Goal: Information Seeking & Learning: Learn about a topic

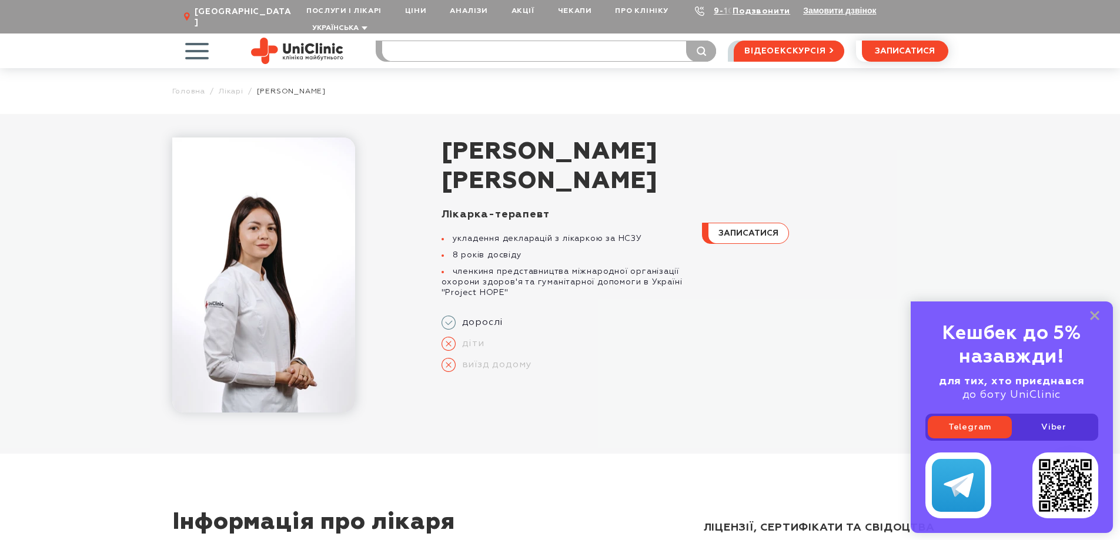
click at [469, 43] on input "search" at bounding box center [549, 51] width 334 height 20
type input "кт"
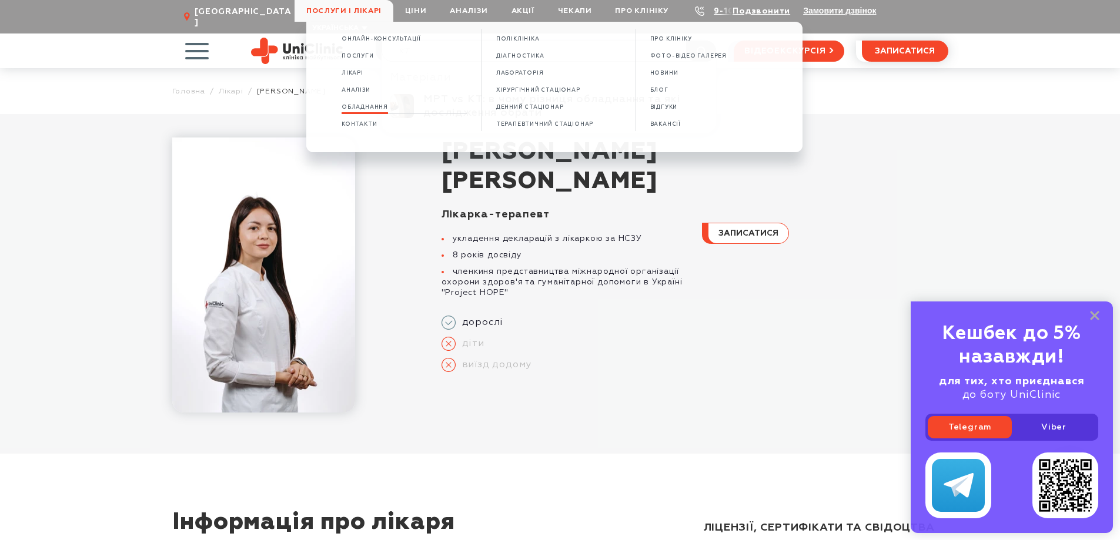
click at [375, 106] on span "Обладнання" at bounding box center [364, 107] width 46 height 6
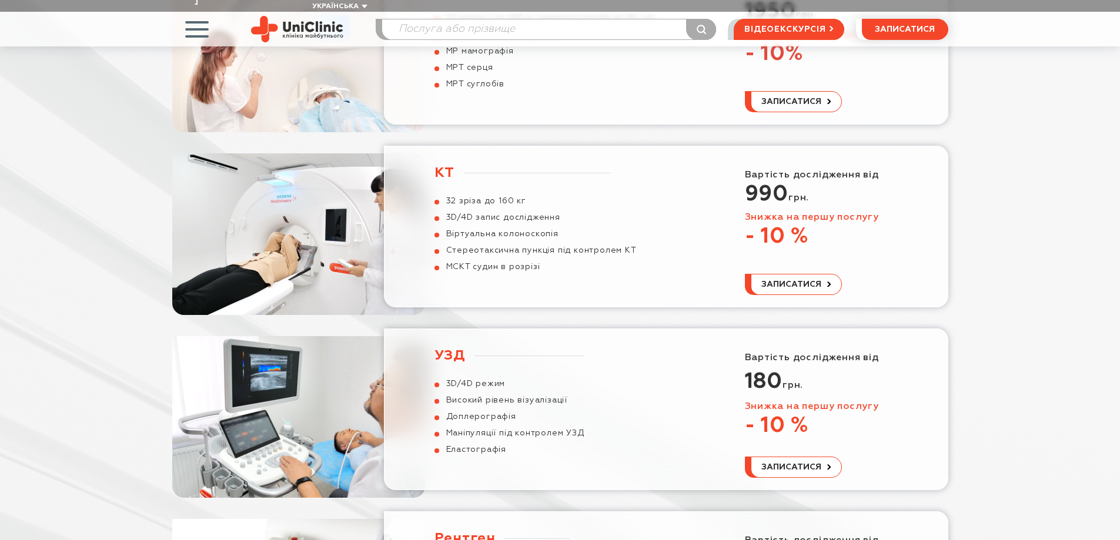
scroll to position [235, 0]
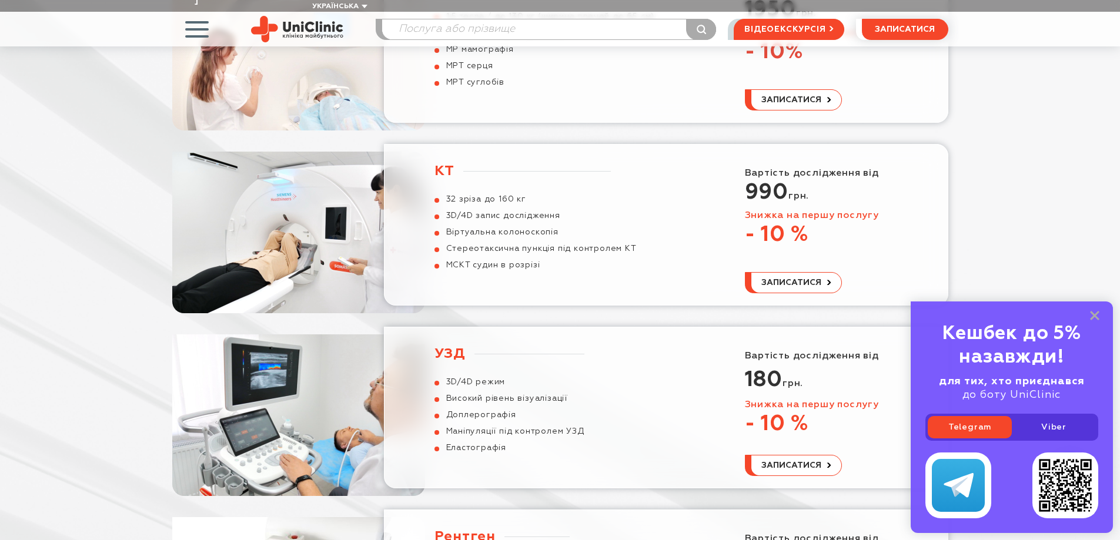
click at [452, 162] on h3 "КТ" at bounding box center [522, 171] width 176 height 18
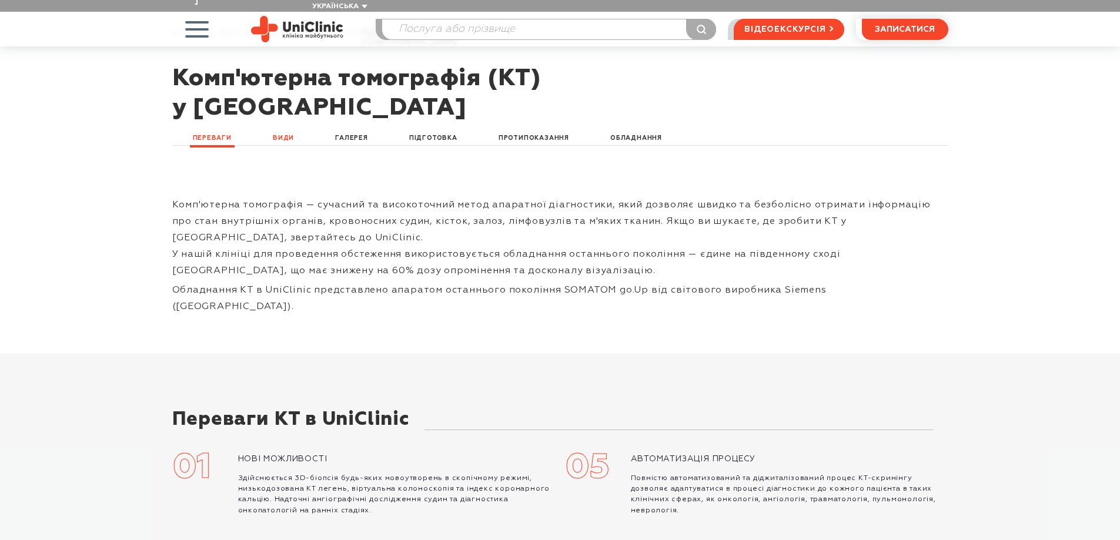
click at [286, 132] on link "Види" at bounding box center [283, 139] width 27 height 14
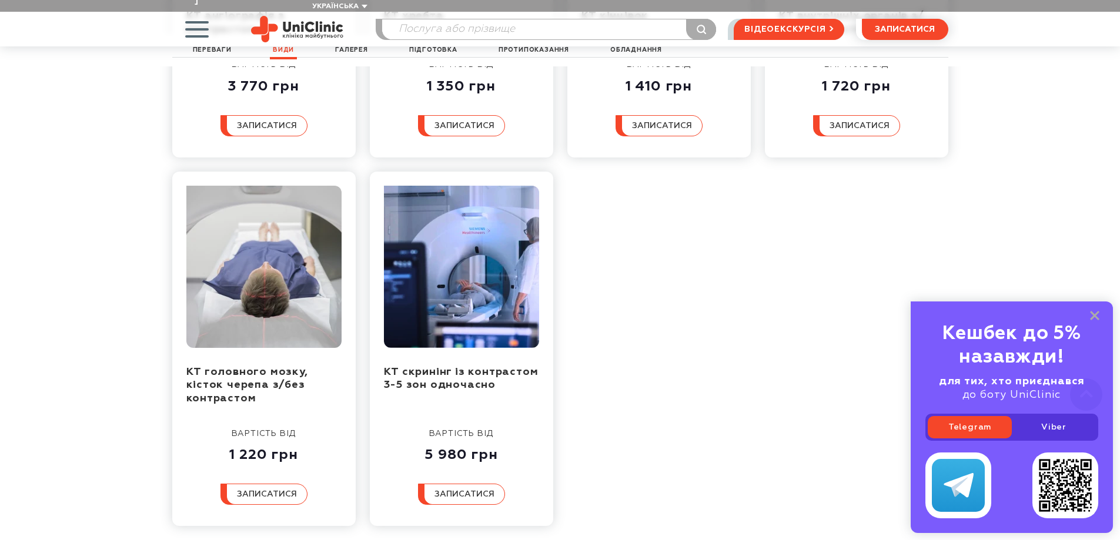
scroll to position [1173, 0]
